Goal: Task Accomplishment & Management: Manage account settings

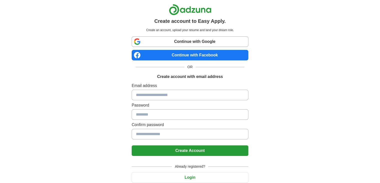
click at [192, 40] on link "Continue with Google" at bounding box center [190, 41] width 117 height 11
